Goal: Transaction & Acquisition: Subscribe to service/newsletter

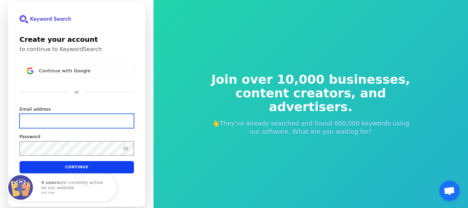
click at [69, 123] on input "Email address" at bounding box center [77, 120] width 115 height 14
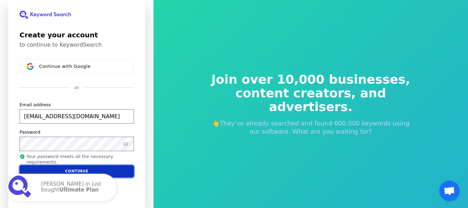
click at [93, 169] on button "Continue" at bounding box center [77, 171] width 115 height 12
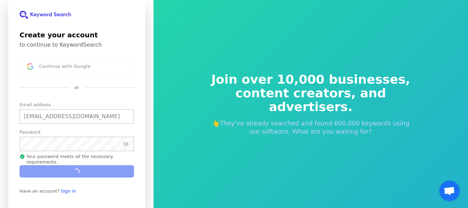
type input "[EMAIL_ADDRESS][DOMAIN_NAME]"
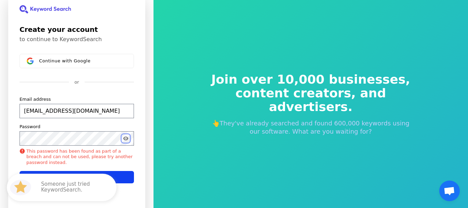
click at [126, 138] on icon "Show password" at bounding box center [125, 138] width 1 height 1
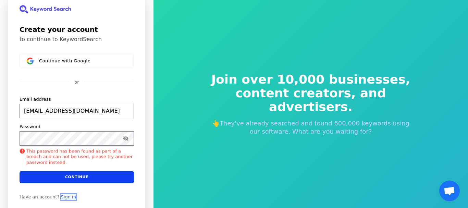
click at [66, 195] on link "Sign in" at bounding box center [68, 196] width 15 height 5
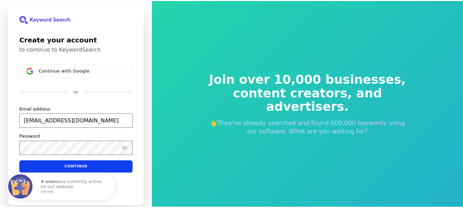
scroll to position [539, 0]
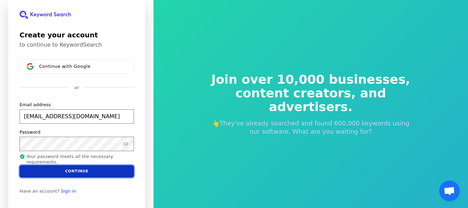
click at [101, 169] on button "Continue" at bounding box center [77, 171] width 115 height 12
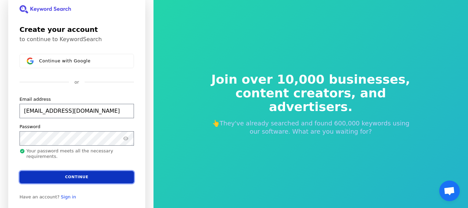
click at [102, 180] on button "Continue" at bounding box center [77, 177] width 115 height 12
click at [74, 179] on button "Continue" at bounding box center [77, 177] width 115 height 12
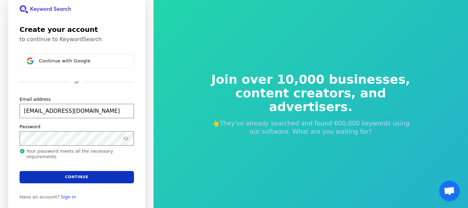
type input "[EMAIL_ADDRESS][DOMAIN_NAME]"
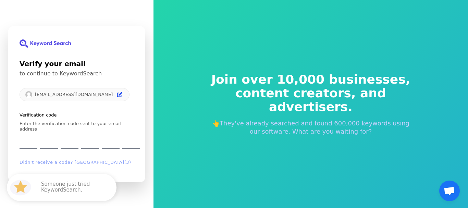
type input "6"
type input "9"
type input "8"
type input "7"
type input "6"
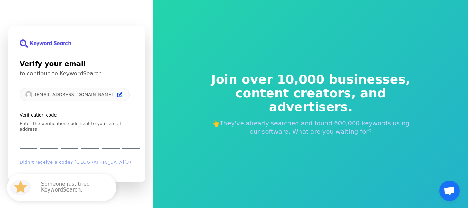
type input "1"
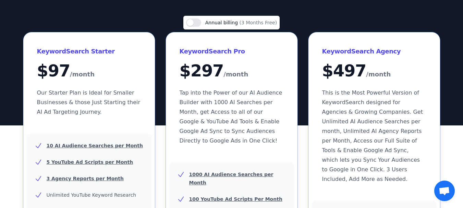
scroll to position [69, 0]
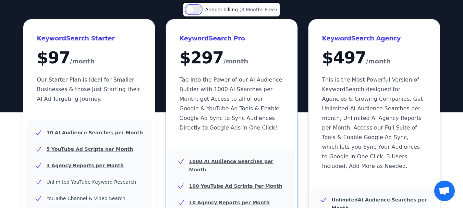
click at [200, 8] on button "Use setting" at bounding box center [193, 9] width 15 height 8
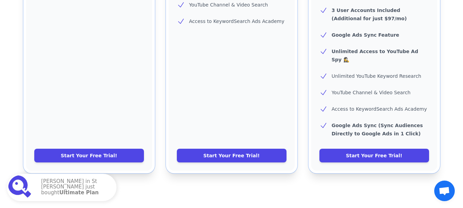
scroll to position [377, 0]
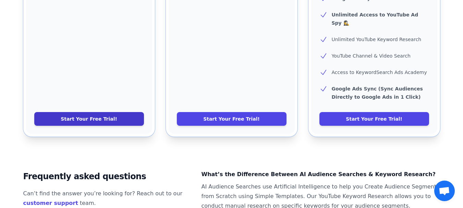
click at [98, 112] on link "Start Your Free Trial!" at bounding box center [89, 119] width 110 height 14
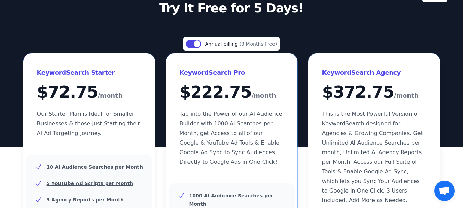
scroll to position [171, 0]
